Goal: Information Seeking & Learning: Learn about a topic

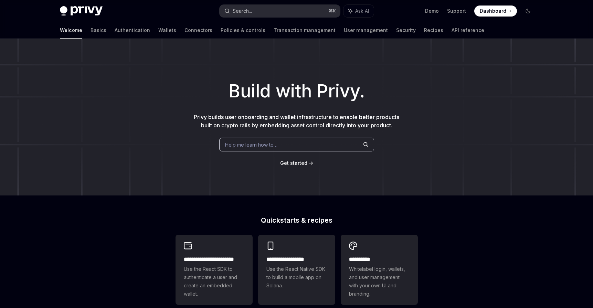
click at [247, 8] on div "Search..." at bounding box center [241, 11] width 19 height 8
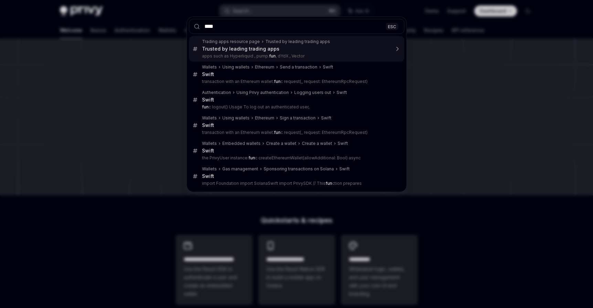
type input "****"
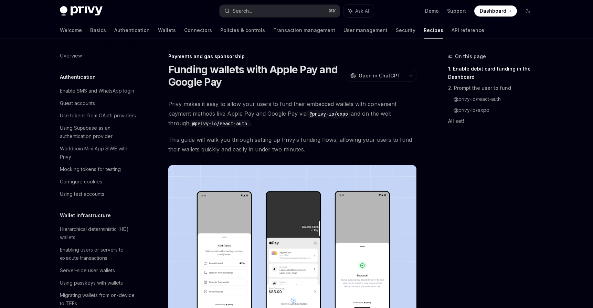
scroll to position [555, 0]
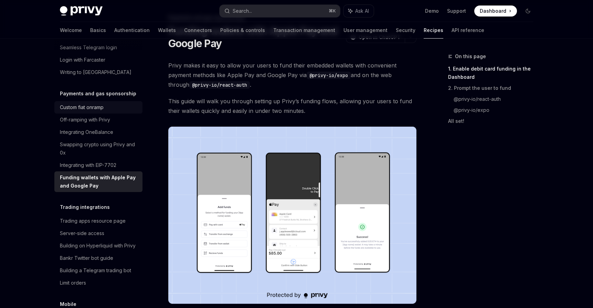
click at [107, 103] on div "Custom fiat onramp" at bounding box center [99, 107] width 78 height 8
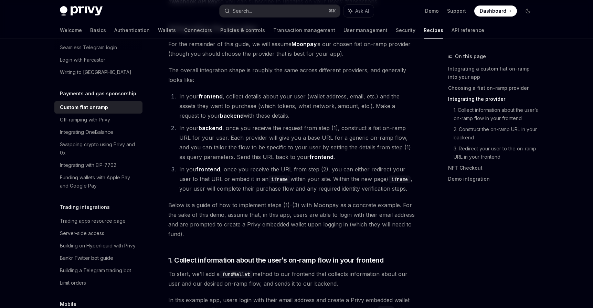
scroll to position [443, 0]
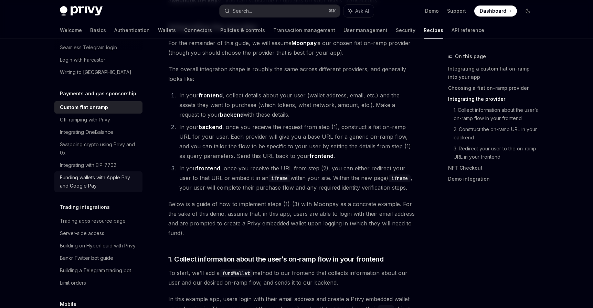
click at [117, 173] on div "Funding wallets with Apple Pay and Google Pay" at bounding box center [99, 181] width 78 height 17
type textarea "*"
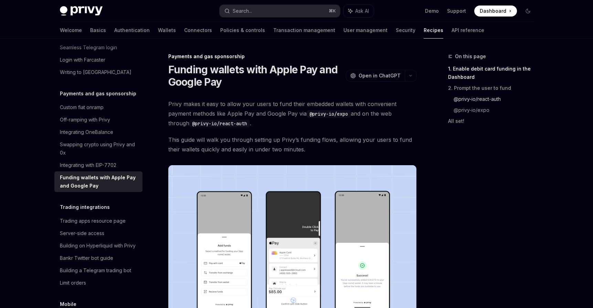
click at [473, 97] on link "@privy-io/react-auth" at bounding box center [495, 99] width 85 height 11
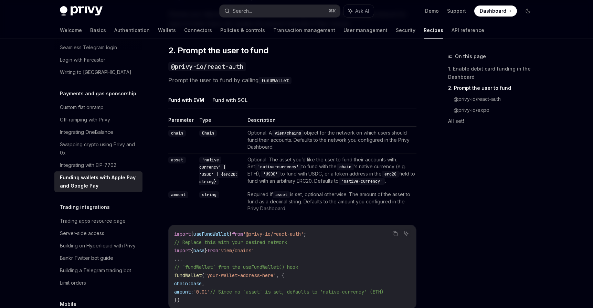
scroll to position [462, 0]
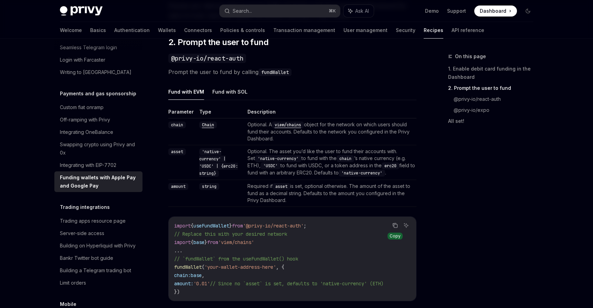
click at [395, 225] on icon "Copy the contents from the code block" at bounding box center [395, 226] width 6 height 6
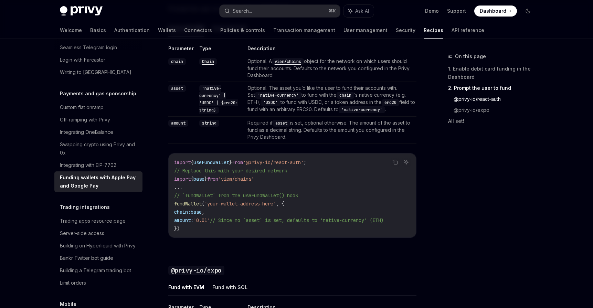
scroll to position [528, 0]
